Goal: Task Accomplishment & Management: Manage account settings

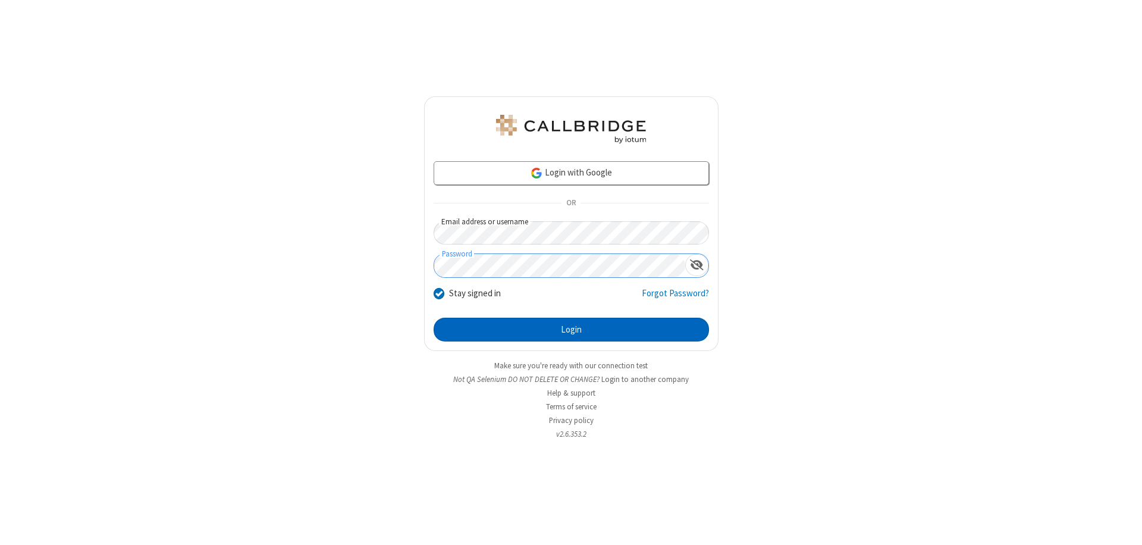
click at [571, 330] on button "Login" at bounding box center [572, 330] width 276 height 24
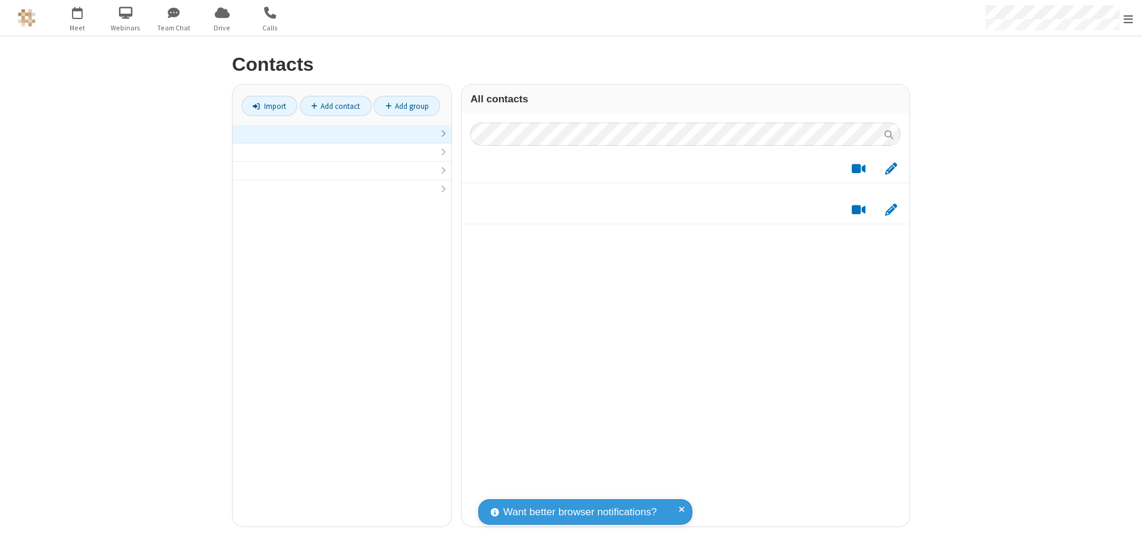
click at [342, 140] on link at bounding box center [342, 134] width 219 height 18
click at [270, 106] on link "Import" at bounding box center [270, 106] width 56 height 20
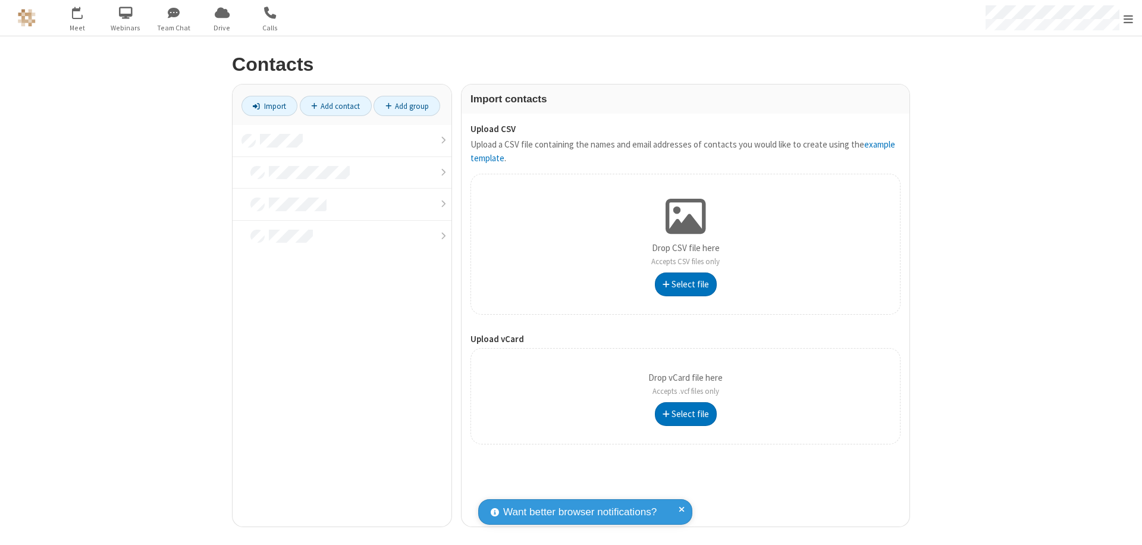
type input "C:\fakepath\contacts.vcf"
click at [342, 140] on link at bounding box center [342, 141] width 219 height 32
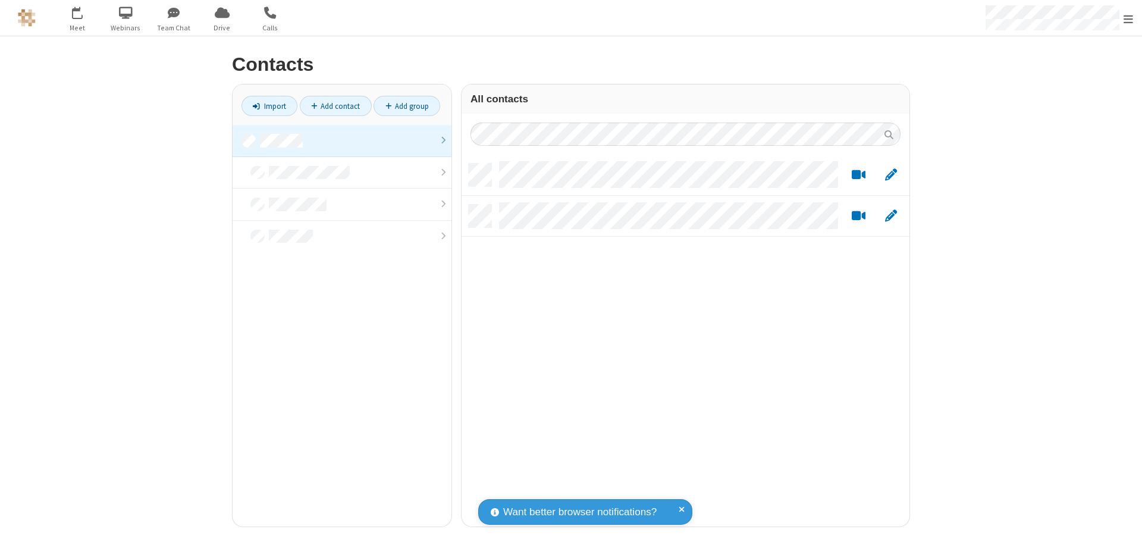
scroll to position [363, 439]
